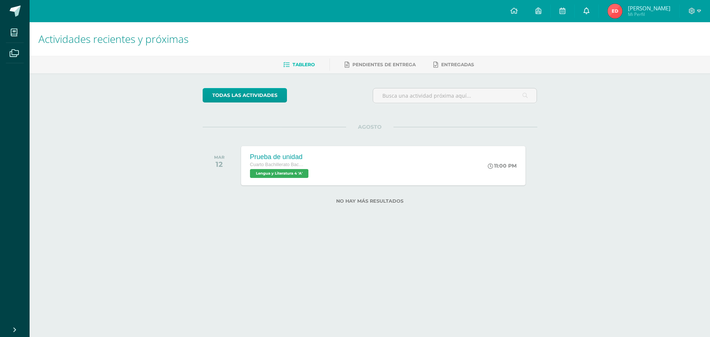
click at [586, 12] on icon at bounding box center [586, 10] width 6 height 7
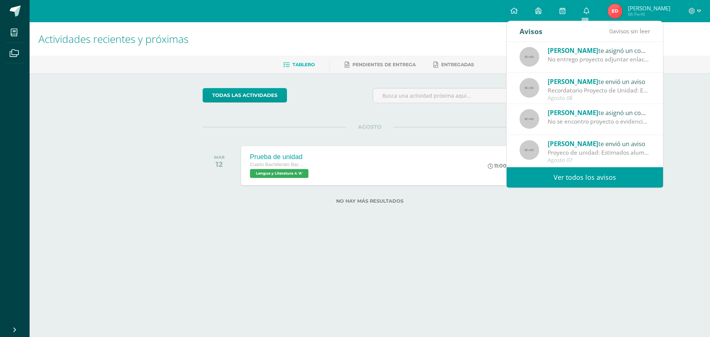
click at [555, 173] on link "Ver todos los avisos" at bounding box center [584, 177] width 156 height 20
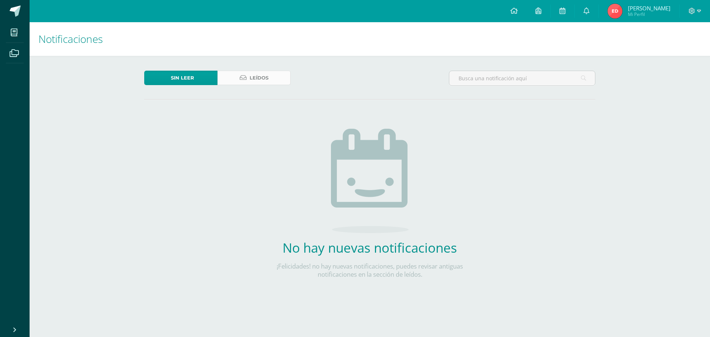
click at [239, 84] on link "Leídos" at bounding box center [253, 78] width 73 height 14
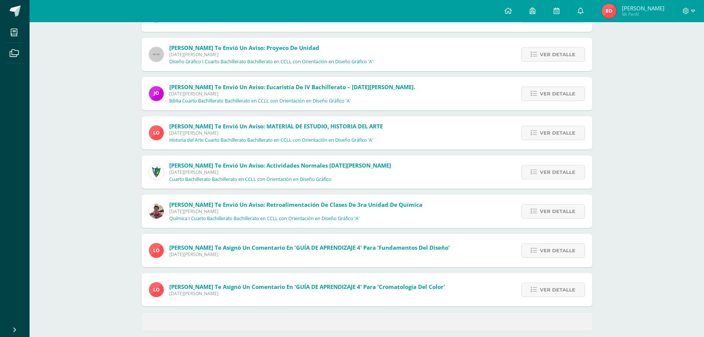
scroll to position [203, 0]
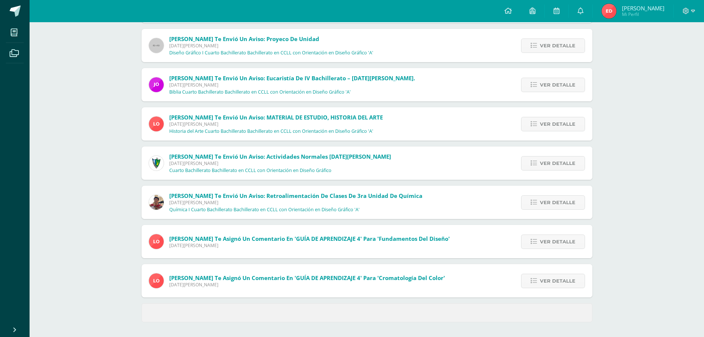
drag, startPoint x: 259, startPoint y: 168, endPoint x: 188, endPoint y: 210, distance: 82.7
drag, startPoint x: 188, startPoint y: 210, endPoint x: 193, endPoint y: 207, distance: 6.0
click at [192, 210] on p "Química I Cuarto Bachillerato Bachillerato en CCLL con Orientación en Diseño Gr…" at bounding box center [264, 210] width 190 height 6
click at [261, 226] on div "[PERSON_NAME] te asignó un comentario en 'GUÍA DE APRENDIZAJE 4' para 'Fundamen…" at bounding box center [300, 241] width 316 height 33
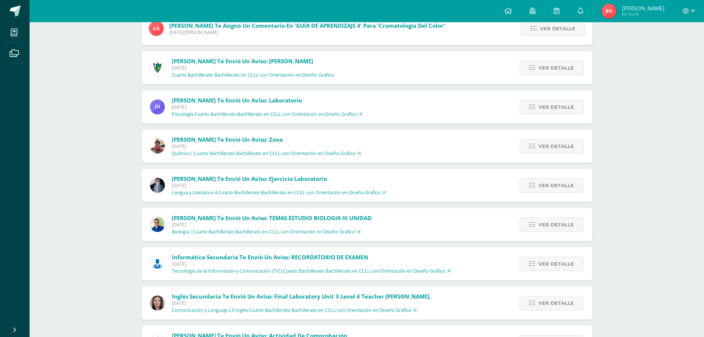
scroll to position [498, 0]
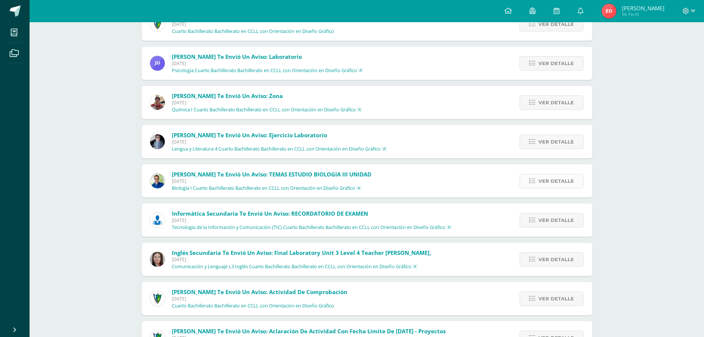
click at [533, 178] on icon at bounding box center [532, 181] width 6 height 6
